Goal: Task Accomplishment & Management: Manage account settings

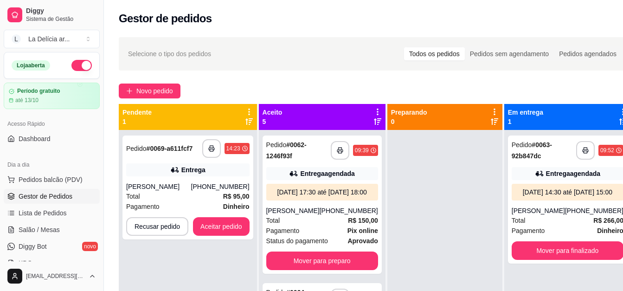
scroll to position [141, 0]
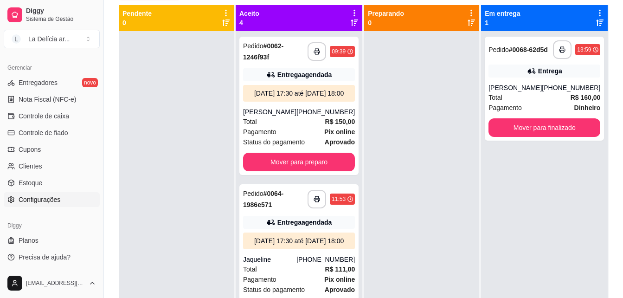
scroll to position [141, 0]
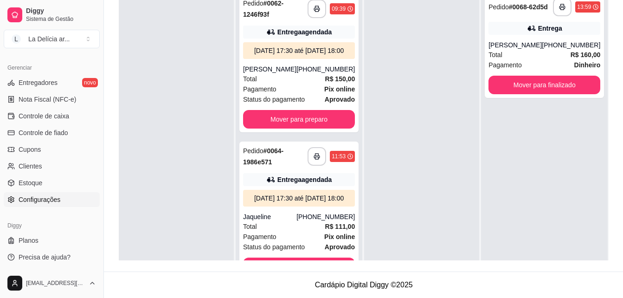
click at [36, 202] on span "Configurações" at bounding box center [40, 199] width 42 height 9
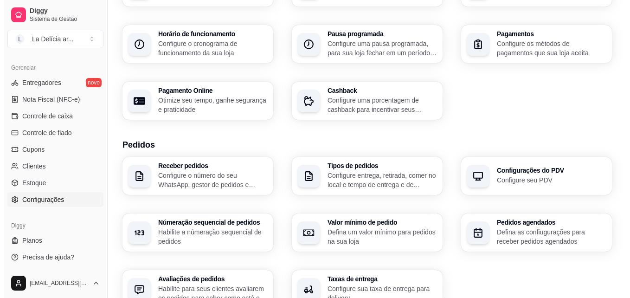
scroll to position [93, 0]
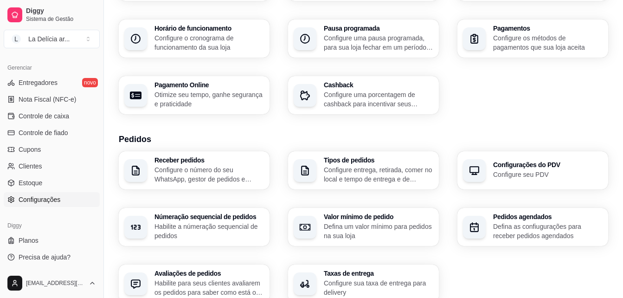
click at [392, 167] on p "Configure entrega, retirada, comer no local e tempo de entrega e de retirada" at bounding box center [378, 174] width 109 height 19
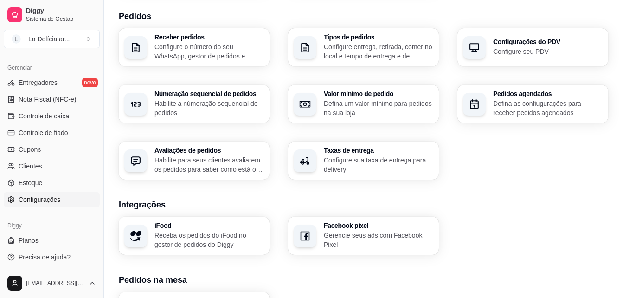
scroll to position [278, 0]
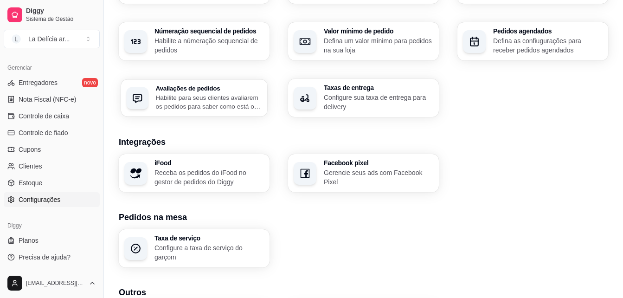
click at [207, 102] on p "Habilite para seus clientes avaliarem os pedidos para saber como está o feedbac…" at bounding box center [209, 102] width 106 height 18
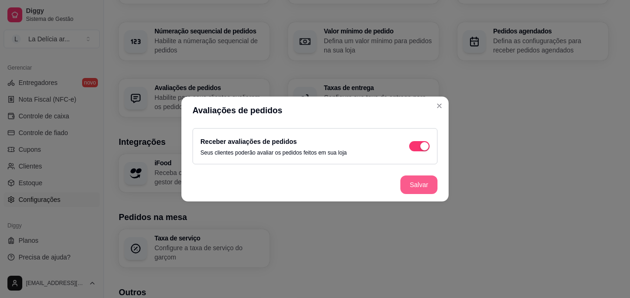
click at [427, 184] on button "Salvar" at bounding box center [418, 184] width 37 height 19
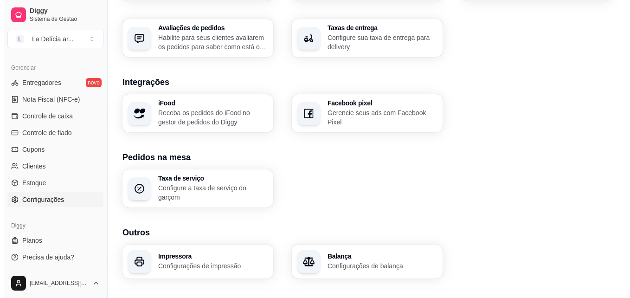
scroll to position [356, 0]
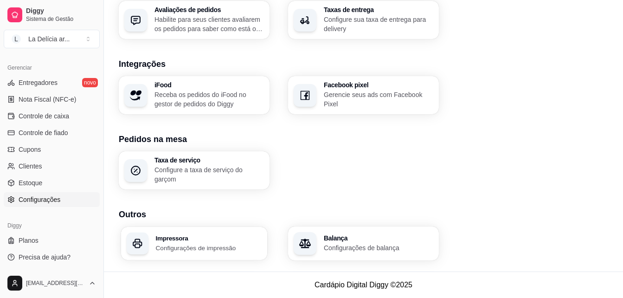
click at [242, 249] on p "Configurações de impressão" at bounding box center [209, 247] width 106 height 9
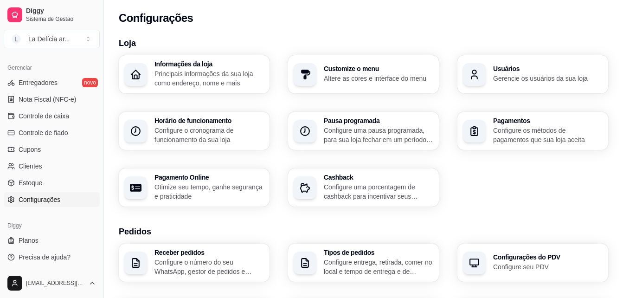
scroll to position [0, 0]
click at [366, 74] on p "Altere as cores e interface do menu" at bounding box center [378, 78] width 106 height 9
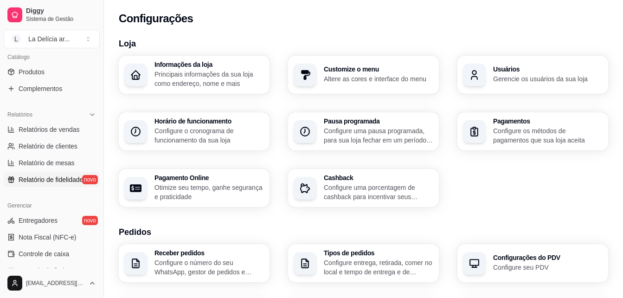
scroll to position [278, 0]
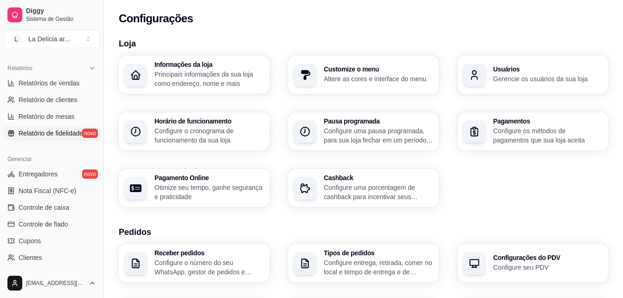
click at [64, 132] on span "Relatório de fidelidade" at bounding box center [51, 132] width 64 height 9
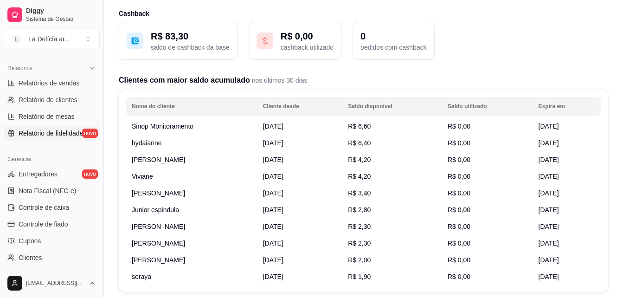
scroll to position [46, 0]
click at [283, 144] on span "19/09/2025" at bounding box center [273, 143] width 20 height 7
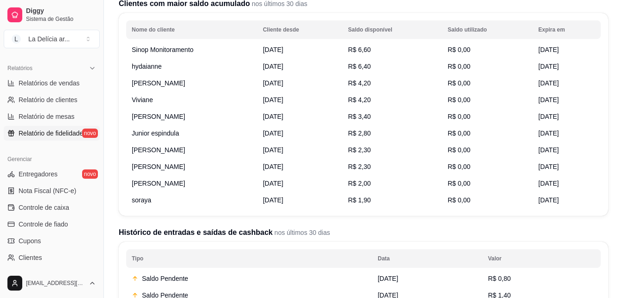
scroll to position [0, 0]
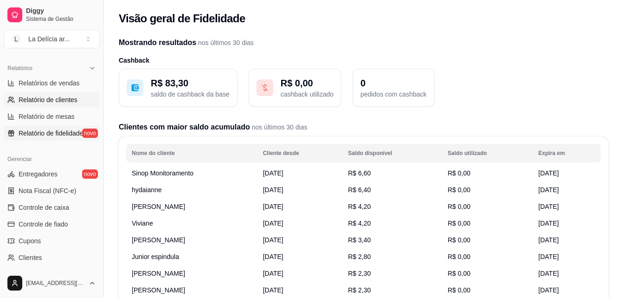
click at [44, 98] on span "Relatório de clientes" at bounding box center [48, 99] width 59 height 9
select select "30"
select select "HIGHEST_TOTAL_SPENT_WITH_ORDERS"
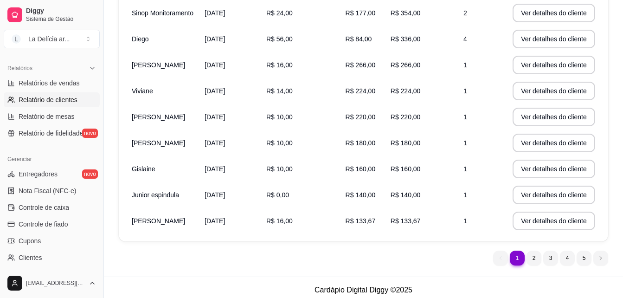
scroll to position [202, 0]
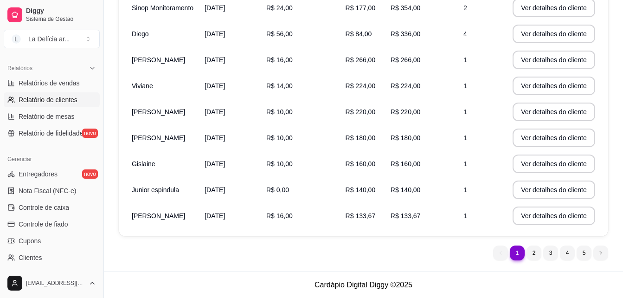
click at [150, 213] on span "Emerson" at bounding box center [158, 215] width 53 height 7
click at [225, 217] on span "22/09/2025" at bounding box center [214, 215] width 20 height 7
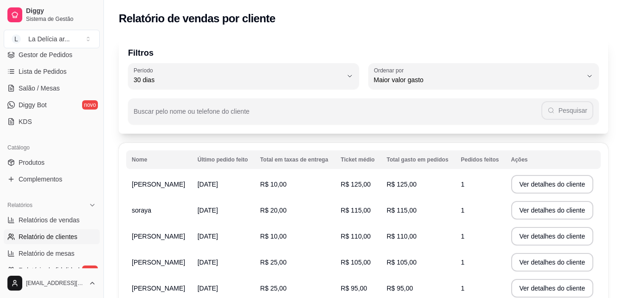
scroll to position [138, 0]
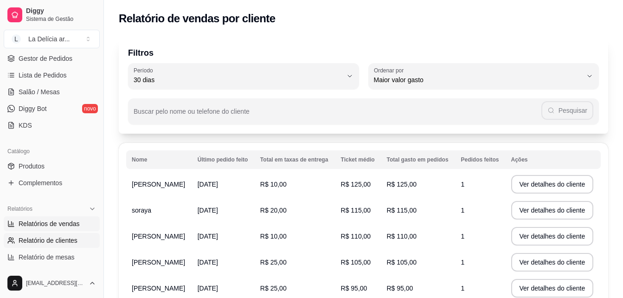
click at [50, 223] on span "Relatórios de vendas" at bounding box center [49, 223] width 61 height 9
select select "ALL"
select select "0"
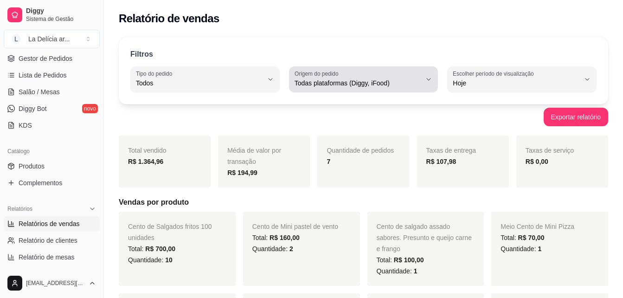
click at [386, 87] on span "Todas plataformas (Diggy, iFood)" at bounding box center [357, 82] width 127 height 9
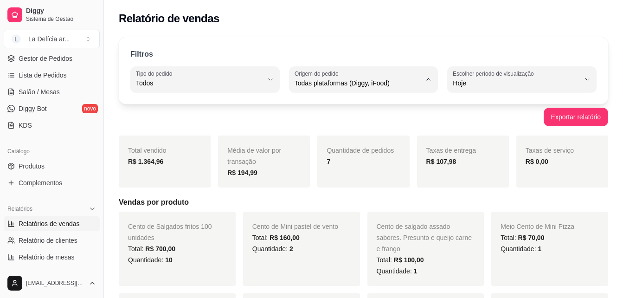
click at [312, 134] on span "iFood" at bounding box center [359, 135] width 120 height 9
type input "IFOOD"
select select "IFOOD"
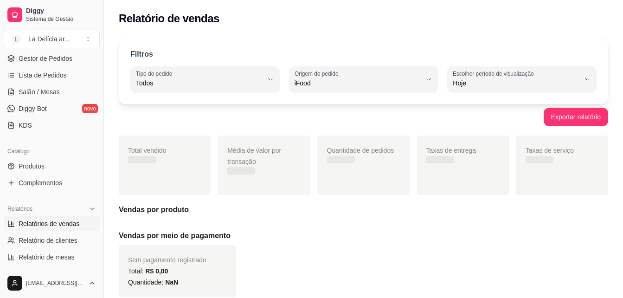
scroll to position [9, 0]
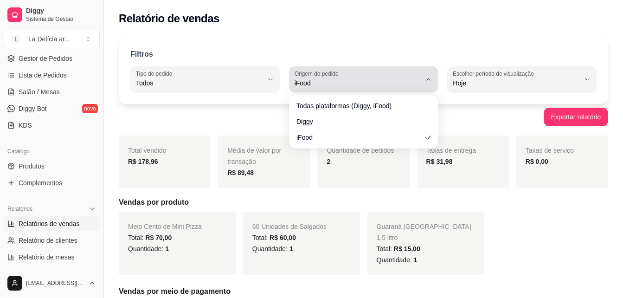
click at [318, 84] on span "iFood" at bounding box center [357, 82] width 127 height 9
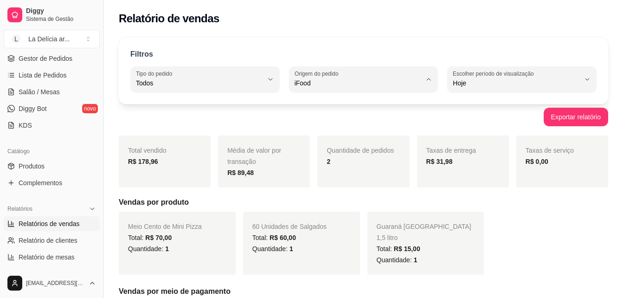
click at [318, 120] on span "Diggy" at bounding box center [359, 120] width 120 height 9
type input "DIGGY"
select select "DIGGY"
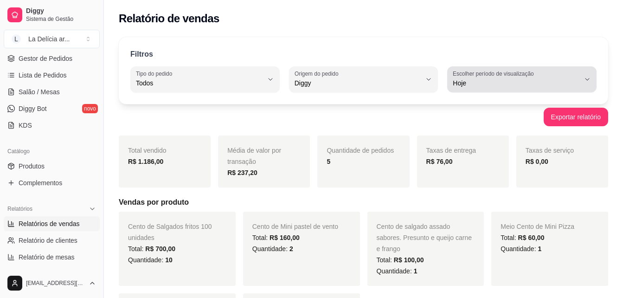
click at [518, 81] on span "Hoje" at bounding box center [516, 82] width 127 height 9
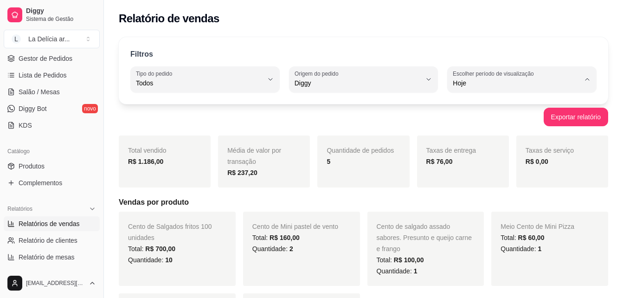
click at [469, 166] on span "30 dias" at bounding box center [517, 165] width 120 height 9
type input "30"
select select "30"
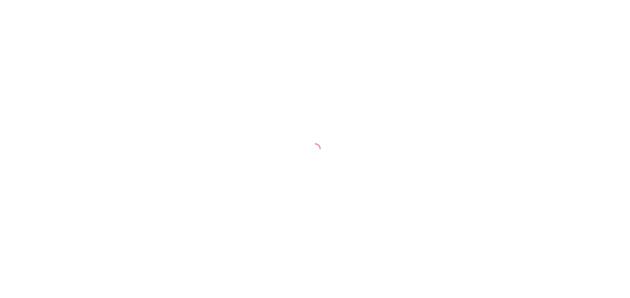
select select "ALL"
select select "0"
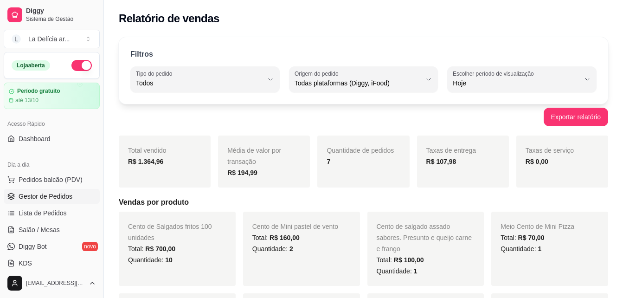
click at [52, 196] on span "Gestor de Pedidos" at bounding box center [46, 196] width 54 height 9
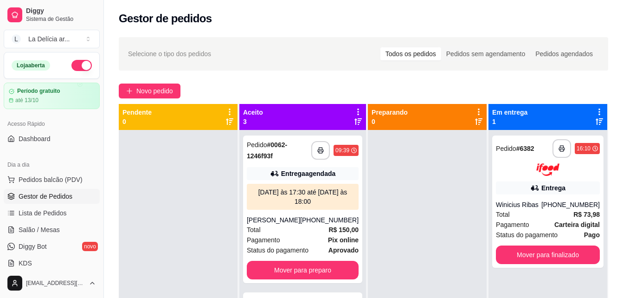
click at [304, 53] on div "Selecione o tipo dos pedidos Todos os pedidos Pedidos sem agendamento Pedidos a…" at bounding box center [363, 53] width 471 height 15
click at [57, 213] on span "Lista de Pedidos" at bounding box center [43, 212] width 48 height 9
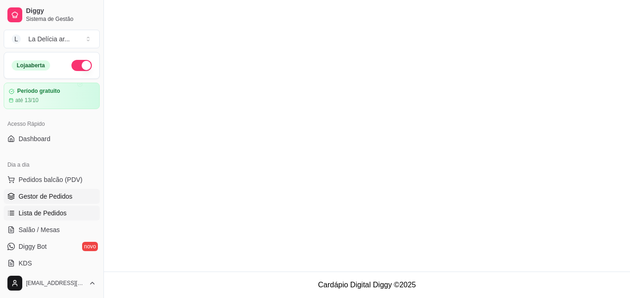
click at [62, 193] on span "Gestor de Pedidos" at bounding box center [46, 196] width 54 height 9
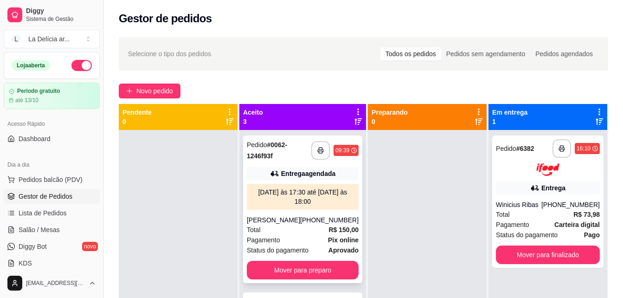
scroll to position [46, 0]
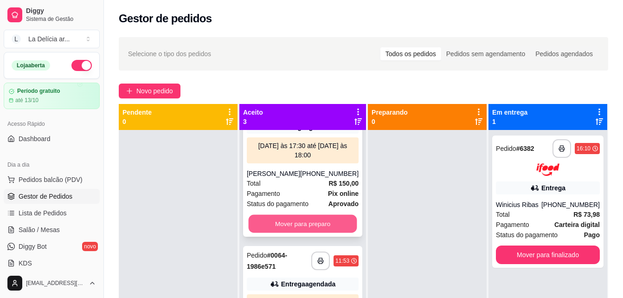
click at [285, 220] on button "Mover para preparo" at bounding box center [303, 224] width 109 height 18
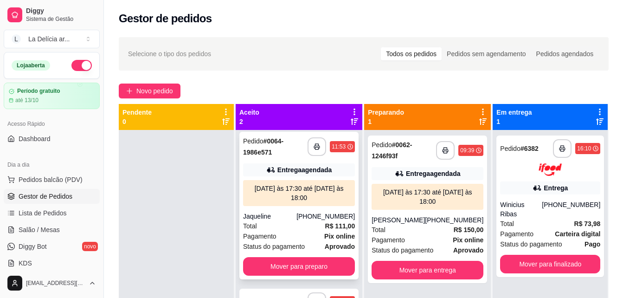
scroll to position [5, 0]
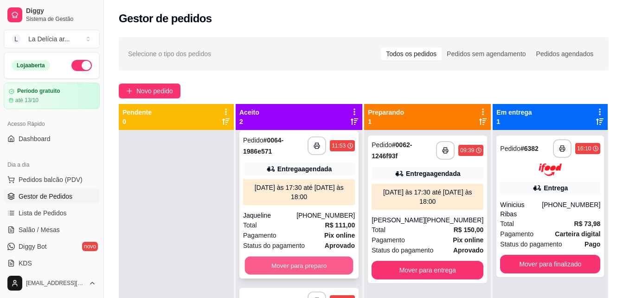
click at [299, 263] on button "Mover para preparo" at bounding box center [299, 265] width 109 height 18
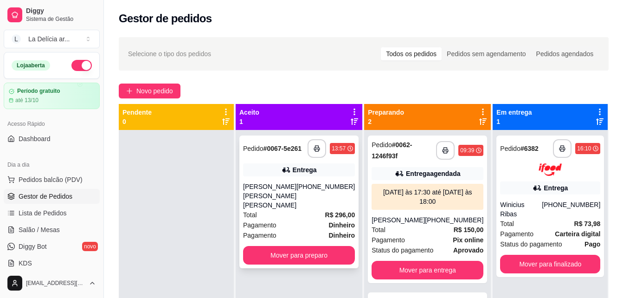
scroll to position [26, 0]
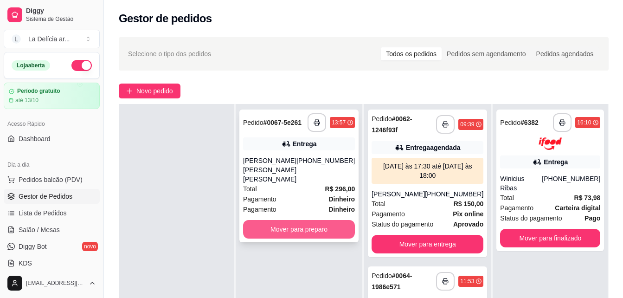
click at [302, 220] on button "Mover para preparo" at bounding box center [299, 229] width 112 height 19
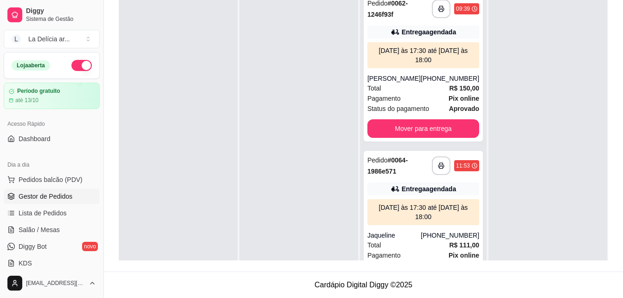
scroll to position [0, 0]
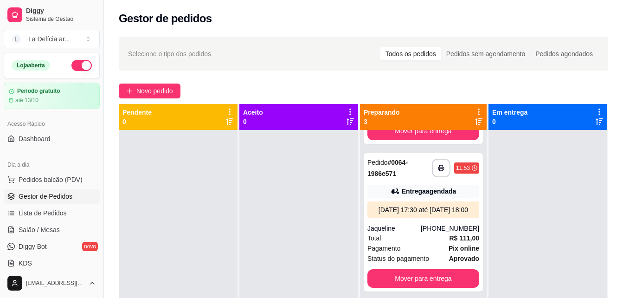
click at [307, 230] on div at bounding box center [298, 279] width 119 height 298
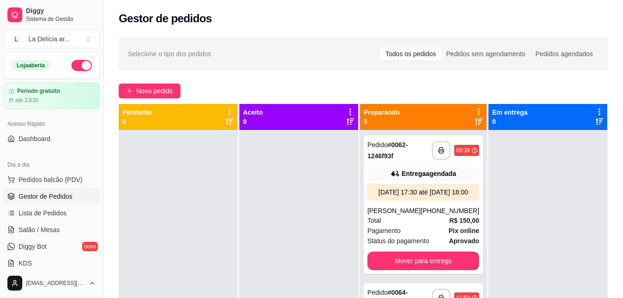
click at [314, 19] on div "Gestor de pedidos" at bounding box center [363, 18] width 489 height 15
click at [300, 15] on div "Gestor de pedidos" at bounding box center [363, 18] width 489 height 15
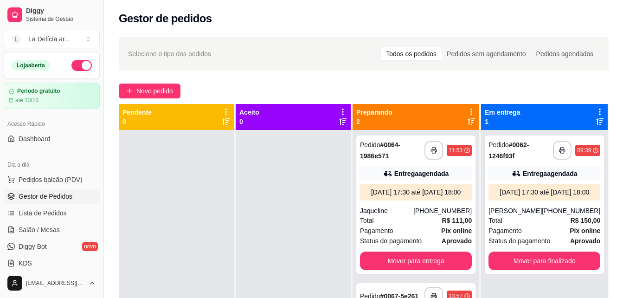
click at [300, 15] on div "Gestor de pedidos" at bounding box center [364, 18] width 490 height 15
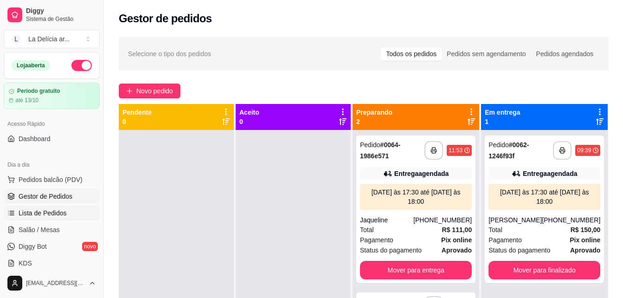
click at [40, 210] on span "Lista de Pedidos" at bounding box center [43, 212] width 48 height 9
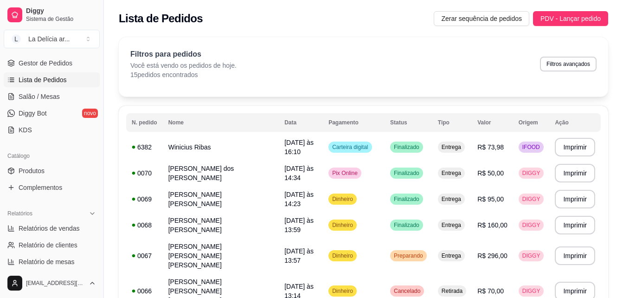
scroll to position [139, 0]
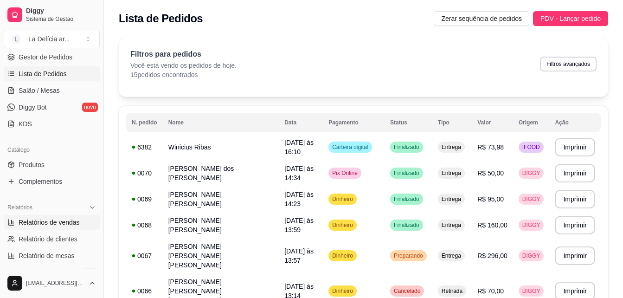
click at [61, 222] on span "Relatórios de vendas" at bounding box center [49, 221] width 61 height 9
select select "ALL"
select select "0"
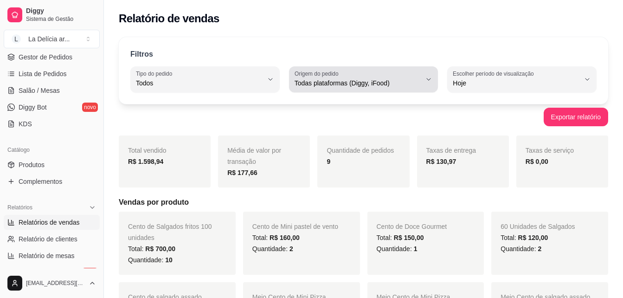
click at [420, 78] on span "Todas plataformas (Diggy, iFood)" at bounding box center [357, 82] width 127 height 9
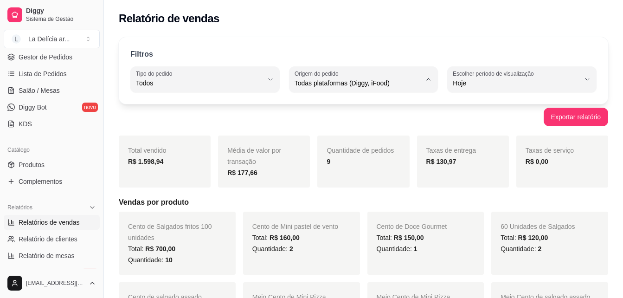
click at [356, 127] on li "Diggy" at bounding box center [363, 120] width 136 height 14
type input "DIGGY"
select select "DIGGY"
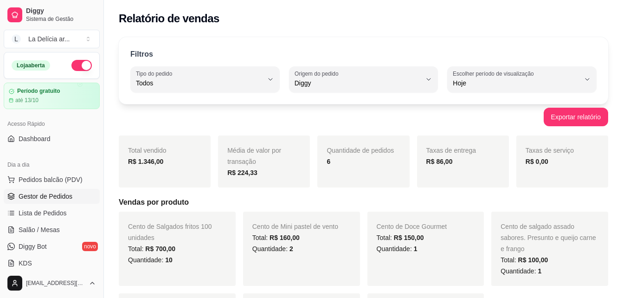
click at [53, 195] on span "Gestor de Pedidos" at bounding box center [46, 196] width 54 height 9
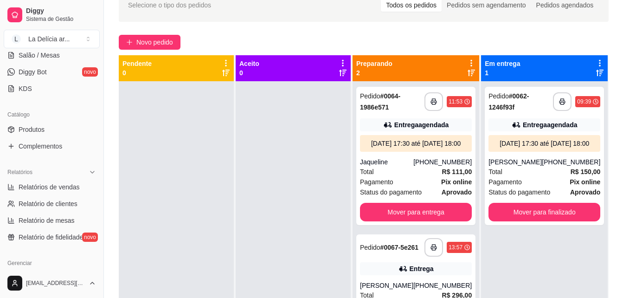
scroll to position [185, 0]
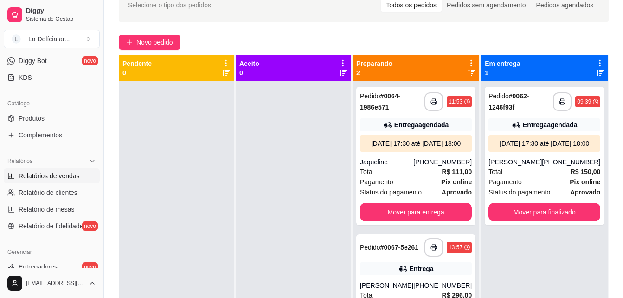
click at [58, 175] on span "Relatórios de vendas" at bounding box center [49, 175] width 61 height 9
select select "ALL"
select select "0"
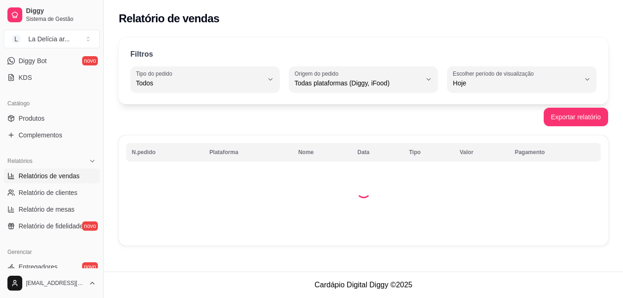
click at [58, 175] on span "Relatórios de vendas" at bounding box center [49, 175] width 61 height 9
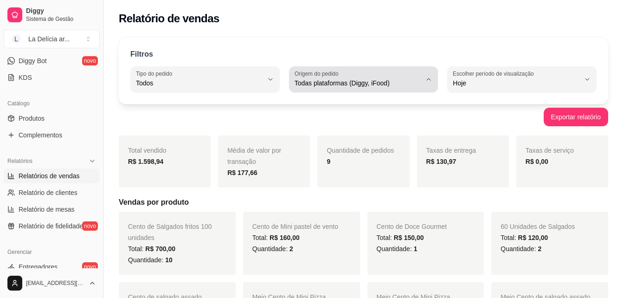
click at [382, 80] on span "Todas plataformas (Diggy, iFood)" at bounding box center [357, 82] width 127 height 9
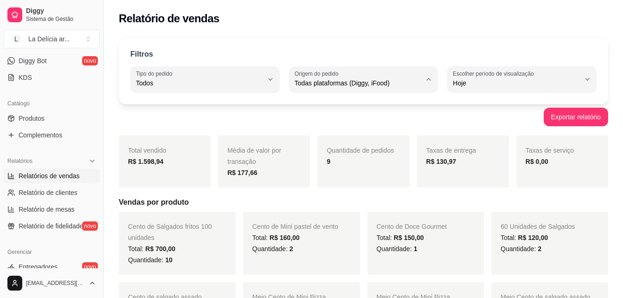
click at [333, 123] on span "Diggy" at bounding box center [359, 120] width 120 height 9
type input "DIGGY"
select select "DIGGY"
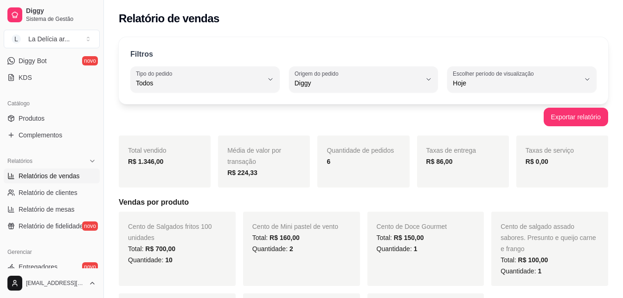
click at [459, 170] on div "Taxas de entrega R$ 86,00" at bounding box center [463, 161] width 92 height 52
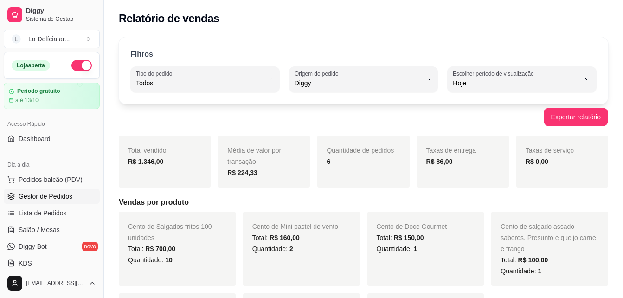
click at [59, 193] on span "Gestor de Pedidos" at bounding box center [46, 196] width 54 height 9
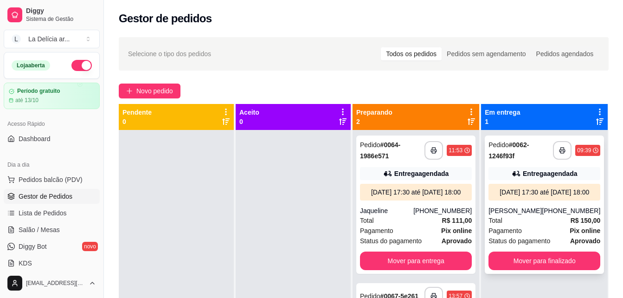
click at [539, 172] on div "Entrega agendada" at bounding box center [550, 173] width 54 height 9
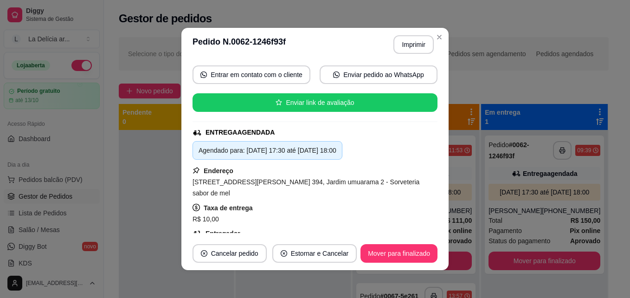
scroll to position [139, 0]
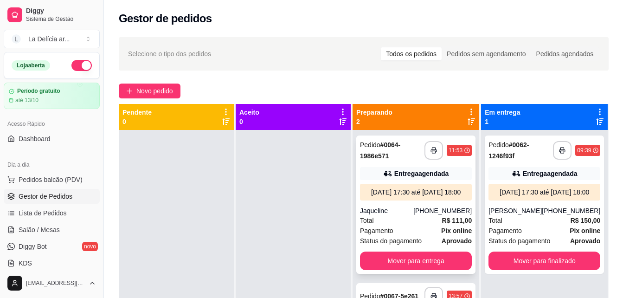
click at [410, 215] on div "Jaqueline" at bounding box center [386, 210] width 53 height 9
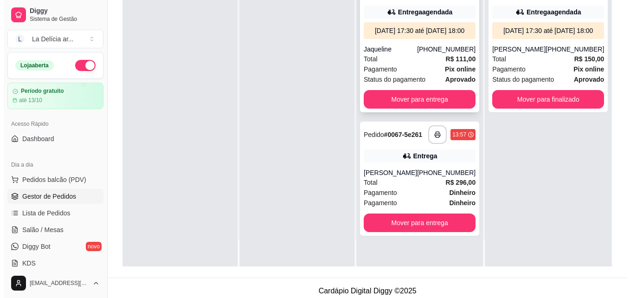
scroll to position [141, 0]
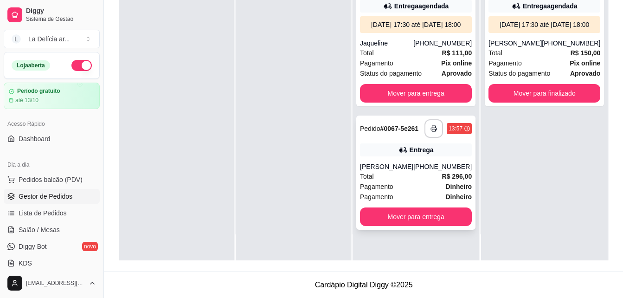
click at [413, 171] on div "[PERSON_NAME]" at bounding box center [386, 166] width 53 height 9
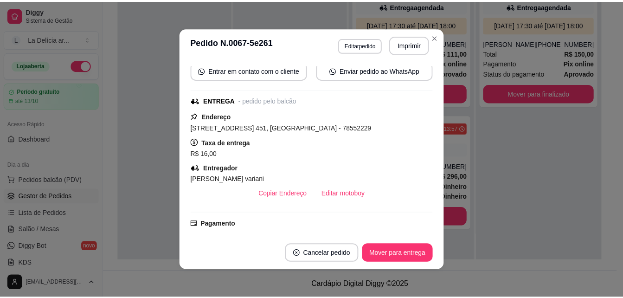
scroll to position [139, 0]
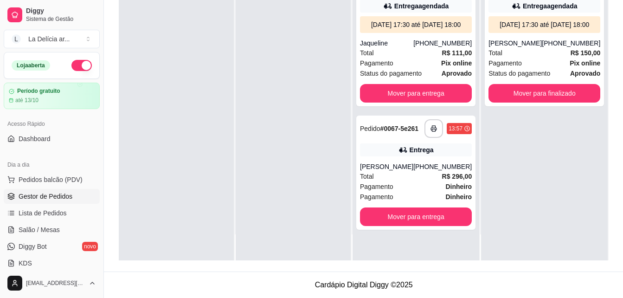
click at [41, 192] on span "Gestor de Pedidos" at bounding box center [46, 196] width 54 height 9
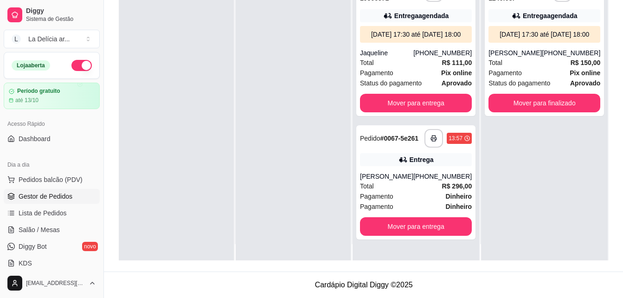
scroll to position [0, 0]
